Goal: Task Accomplishment & Management: Complete application form

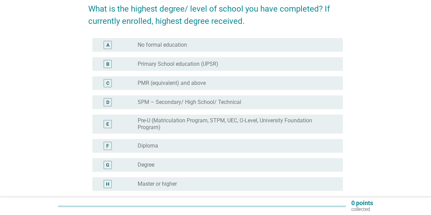
scroll to position [68, 0]
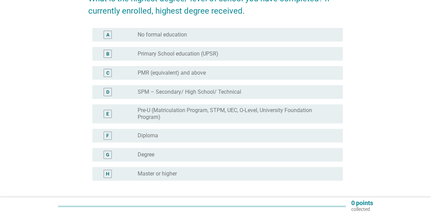
click at [158, 159] on div "radio_button_unchecked Degree" at bounding box center [238, 155] width 200 height 8
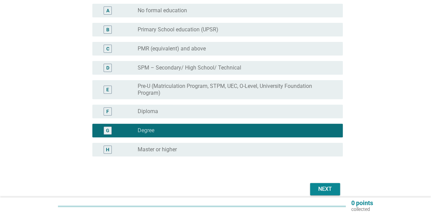
scroll to position [123, 0]
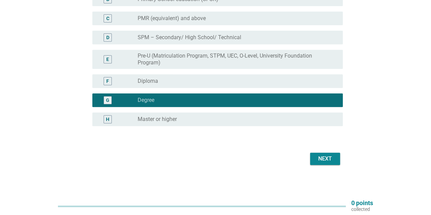
click at [329, 161] on div "Next" at bounding box center [325, 159] width 19 height 8
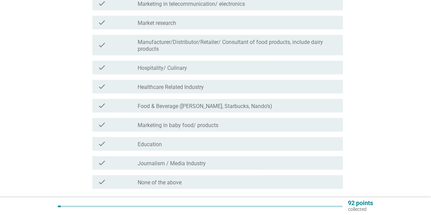
scroll to position [205, 0]
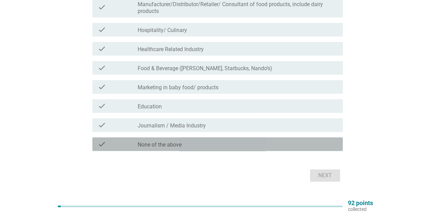
click at [181, 147] on label "None of the above" at bounding box center [160, 144] width 44 height 7
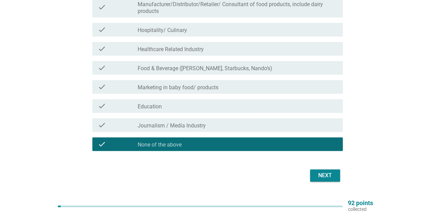
click at [322, 178] on div "Next" at bounding box center [325, 175] width 19 height 8
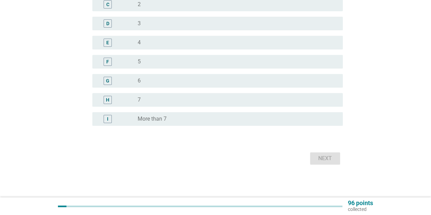
scroll to position [0, 0]
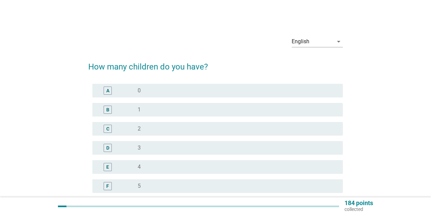
click at [158, 114] on div "radio_button_unchecked 1" at bounding box center [238, 110] width 200 height 8
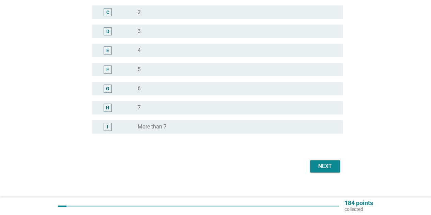
scroll to position [124, 0]
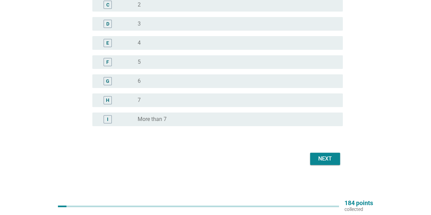
click at [328, 163] on div "Next" at bounding box center [325, 159] width 19 height 8
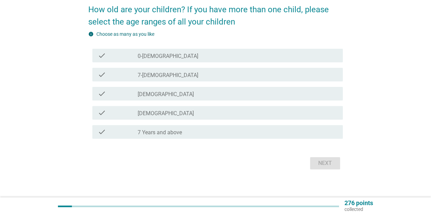
scroll to position [62, 0]
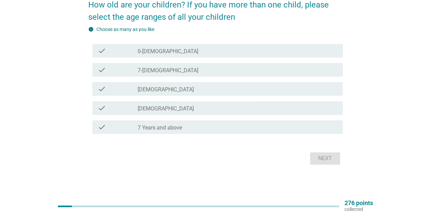
click at [174, 129] on label "7 Years and above" at bounding box center [160, 127] width 44 height 7
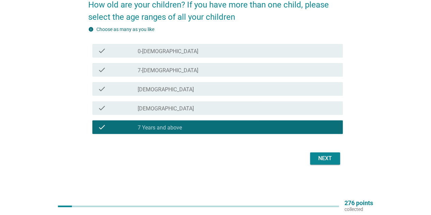
click at [321, 161] on div "Next" at bounding box center [325, 158] width 19 height 8
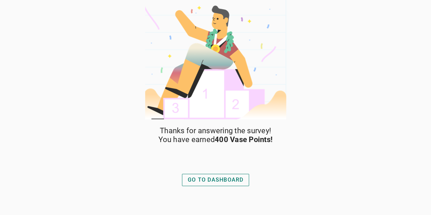
click at [242, 183] on div "GO TO DASHBOARD" at bounding box center [216, 180] width 56 height 8
